Goal: Task Accomplishment & Management: Use online tool/utility

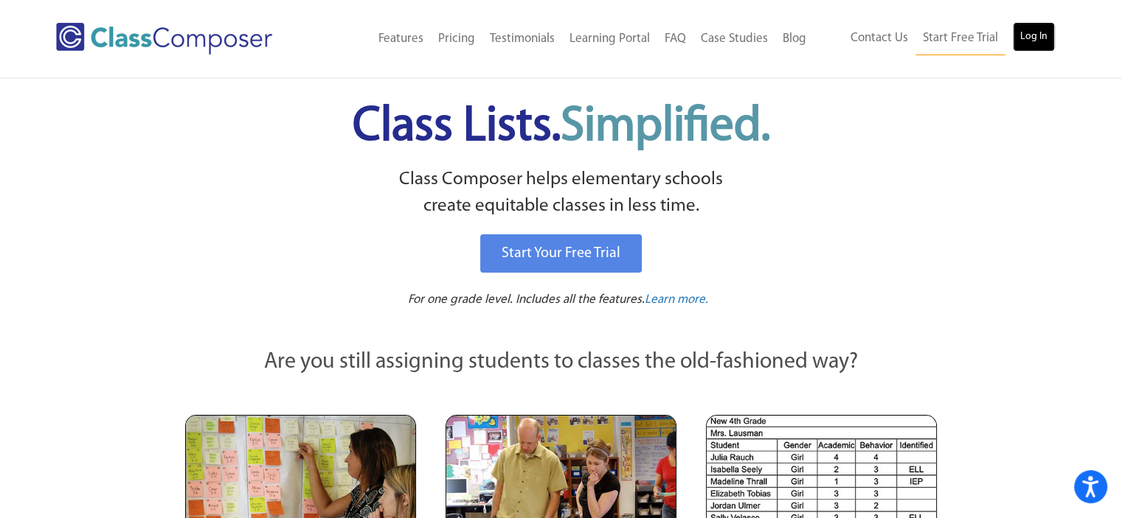
click at [1032, 38] on link "Log In" at bounding box center [1033, 36] width 42 height 29
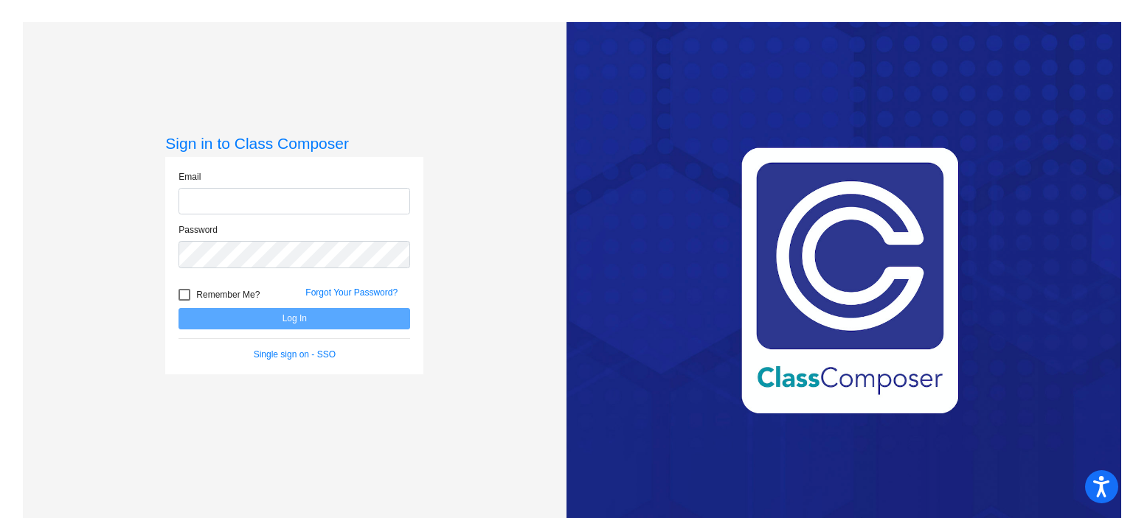
type input "[EMAIL_ADDRESS][DOMAIN_NAME]"
click at [271, 317] on button "Log In" at bounding box center [294, 318] width 232 height 21
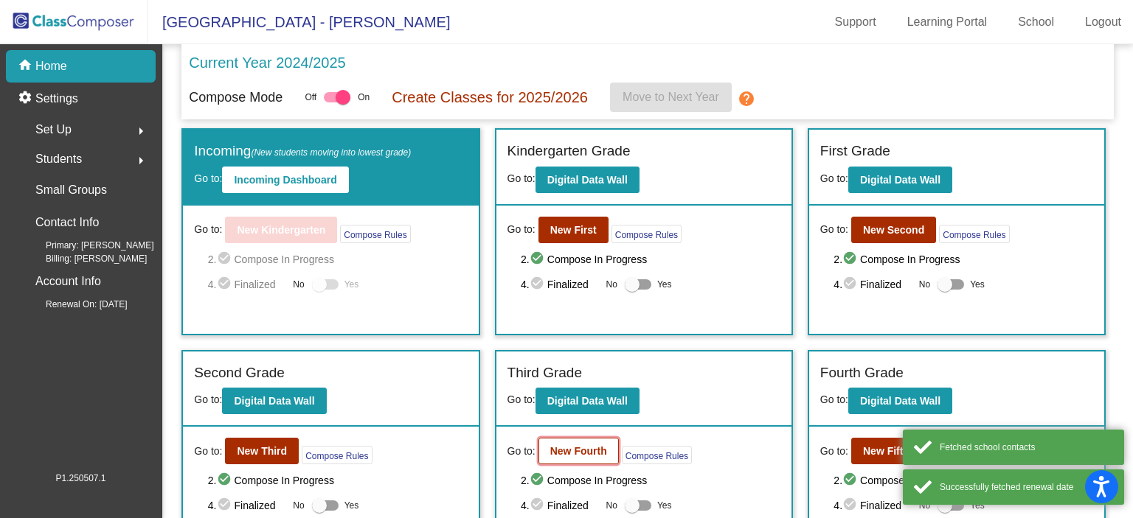
click at [561, 445] on b "New Fourth" at bounding box center [578, 451] width 57 height 12
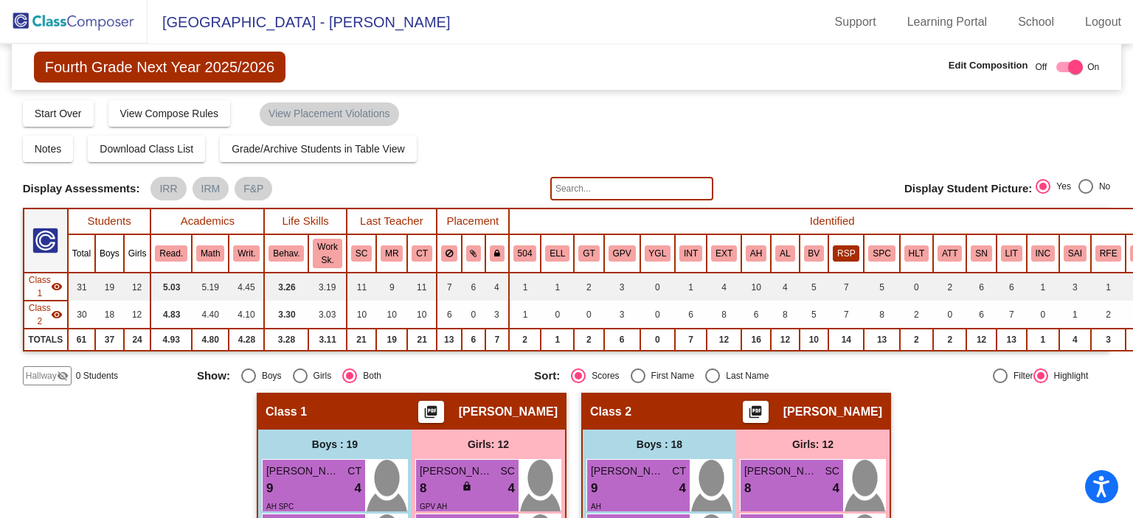
click at [833, 253] on button "RSP" at bounding box center [846, 254] width 27 height 16
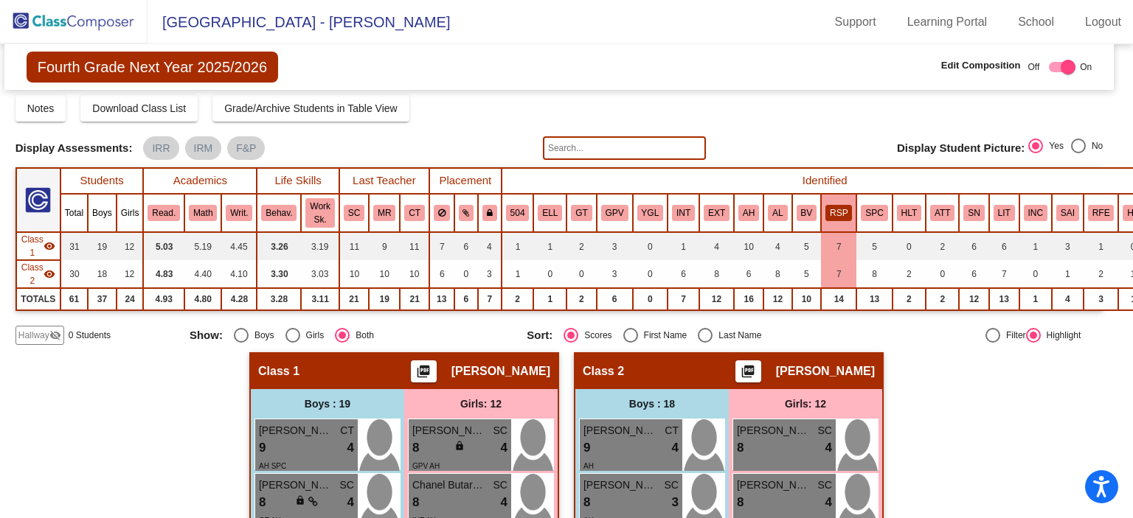
scroll to position [0, 7]
